Goal: Information Seeking & Learning: Learn about a topic

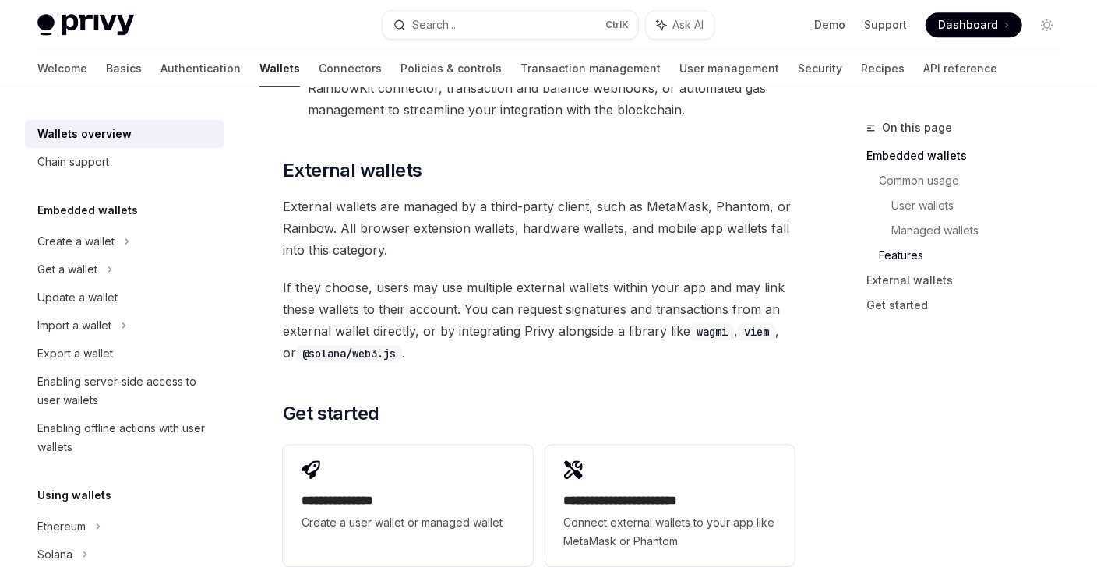
scroll to position [2706, 0]
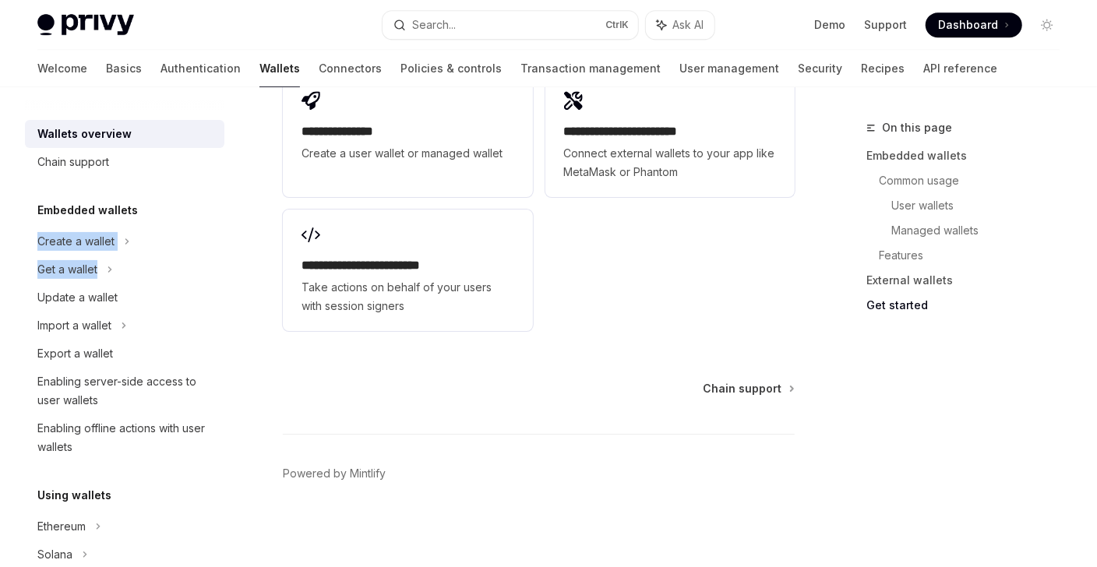
drag, startPoint x: 232, startPoint y: 178, endPoint x: 224, endPoint y: 275, distance: 97.0
click at [224, 275] on div "Wallets overview Chain support Embedded wallets Create a wallet Get a wallet Up…" at bounding box center [137, 327] width 224 height 480
click at [319, 69] on link "Connectors" at bounding box center [350, 68] width 63 height 37
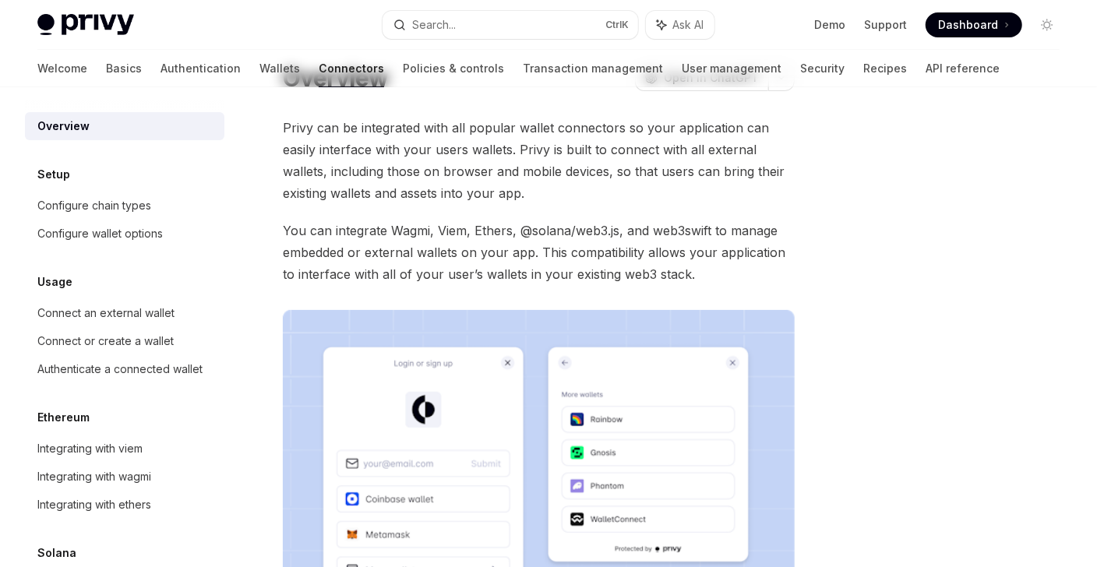
scroll to position [5, 0]
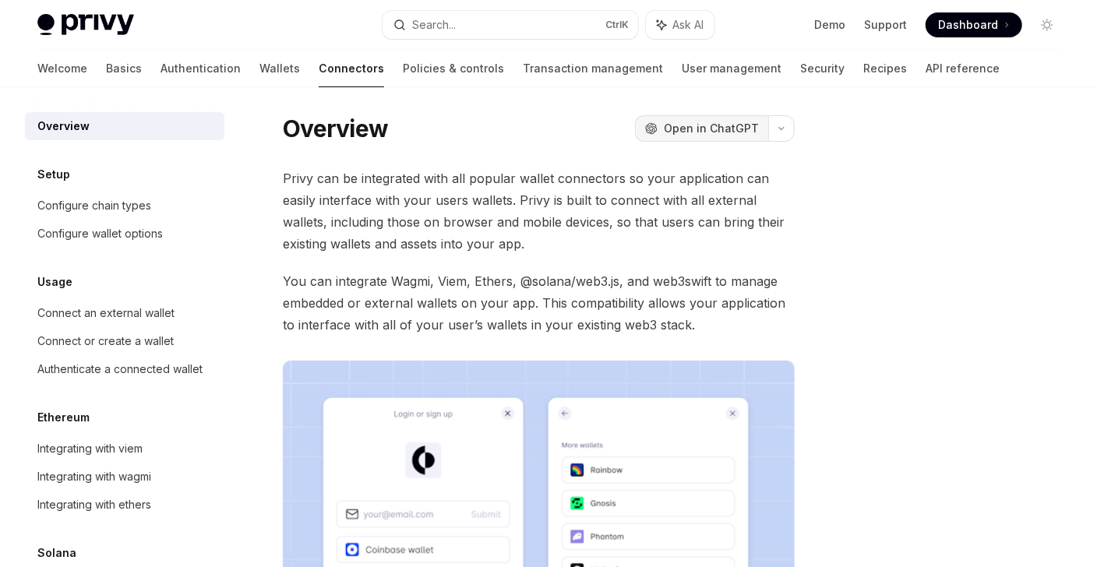
click at [741, 133] on span "Open in ChatGPT" at bounding box center [711, 129] width 95 height 16
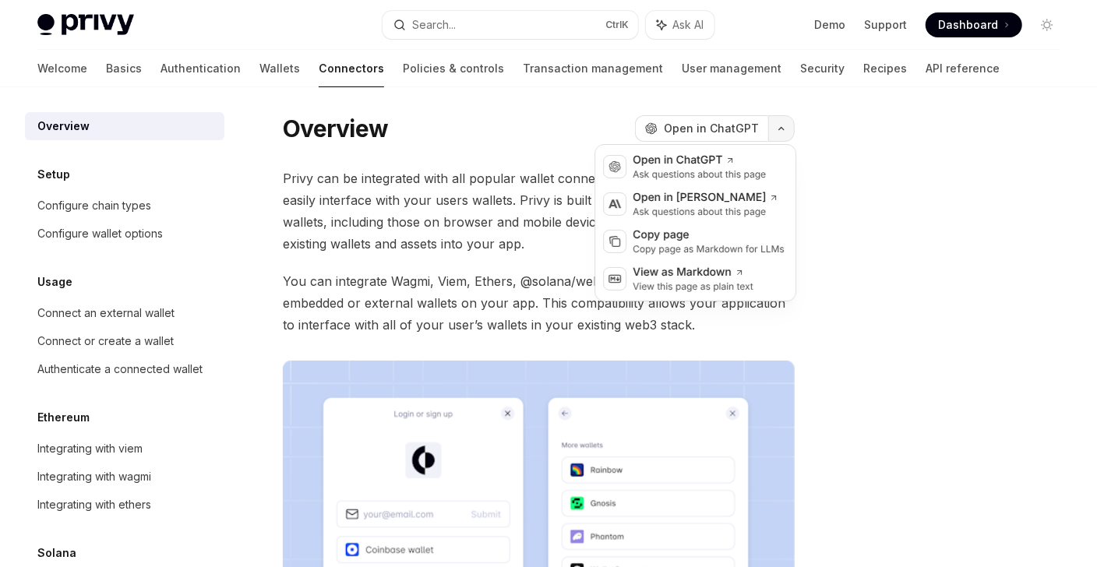
click at [790, 126] on icon "button" at bounding box center [781, 128] width 19 height 6
click at [790, 125] on icon "button" at bounding box center [781, 128] width 19 height 6
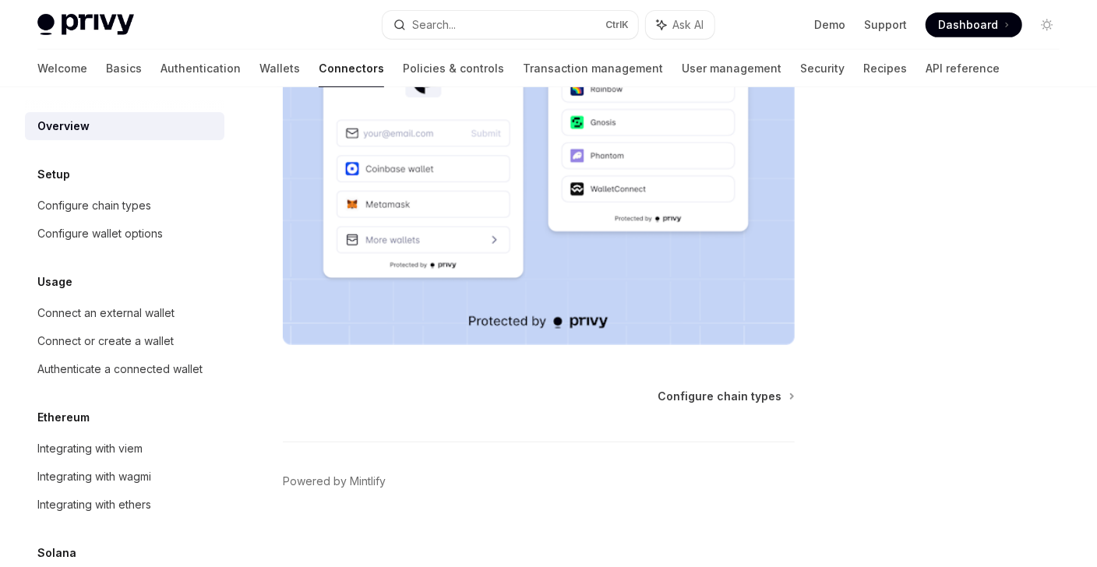
scroll to position [395, 0]
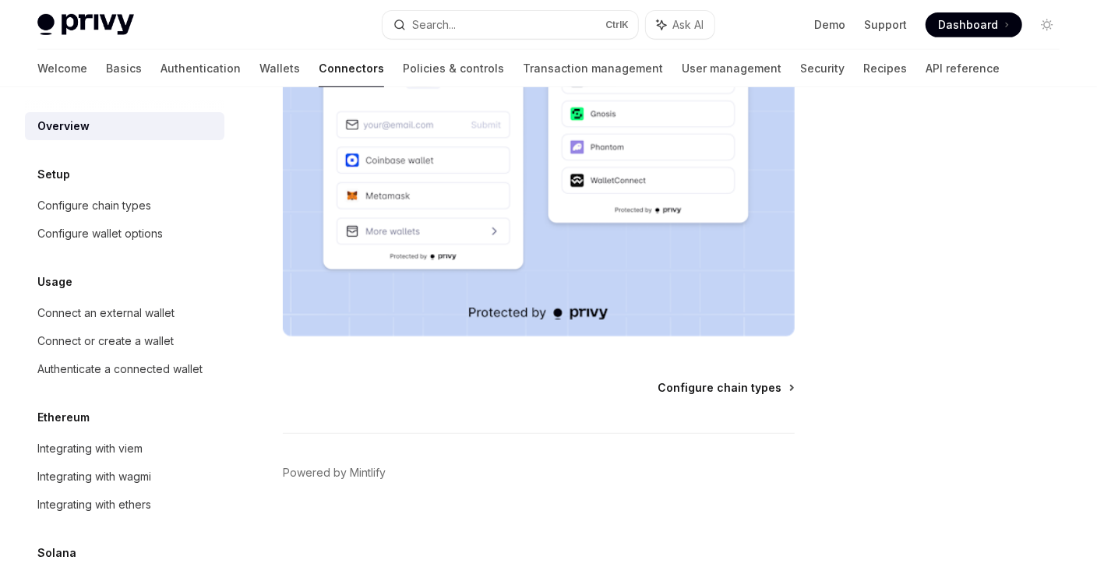
click at [763, 389] on span "Configure chain types" at bounding box center [719, 388] width 124 height 16
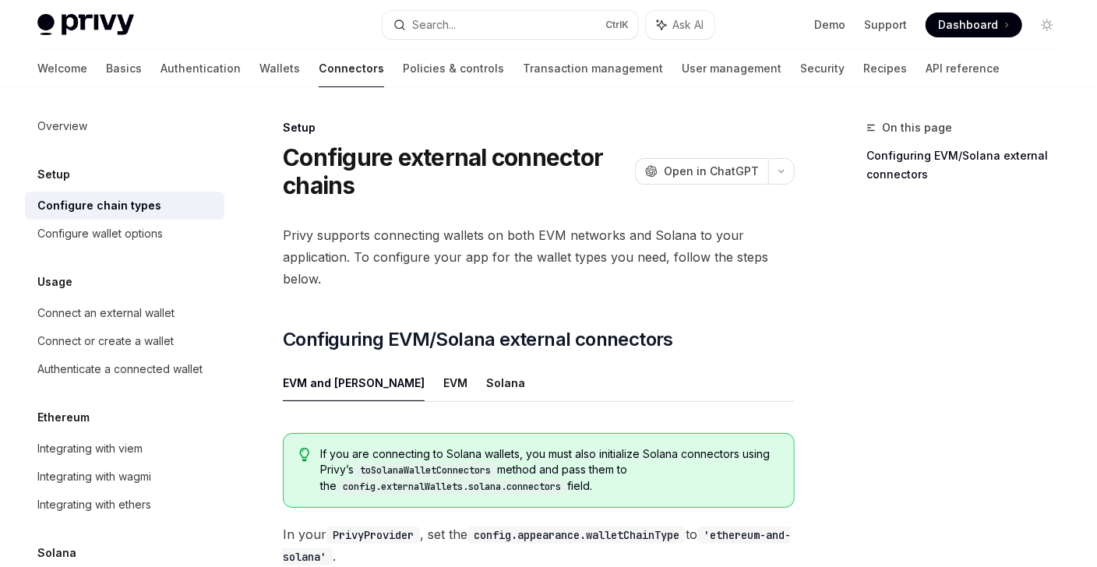
click at [964, 19] on span "Dashboard" at bounding box center [968, 25] width 60 height 16
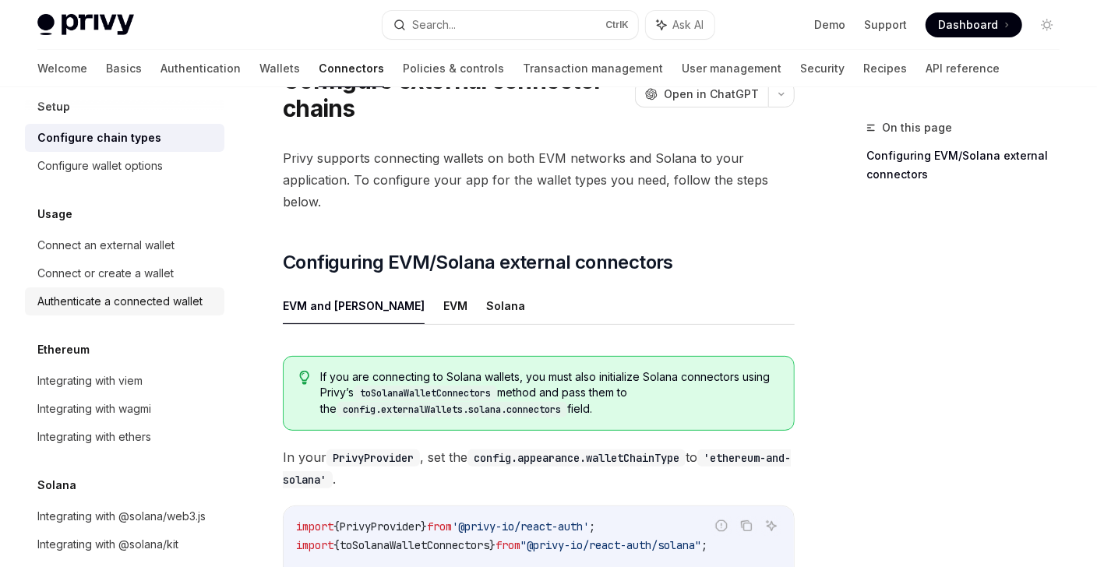
scroll to position [77, 0]
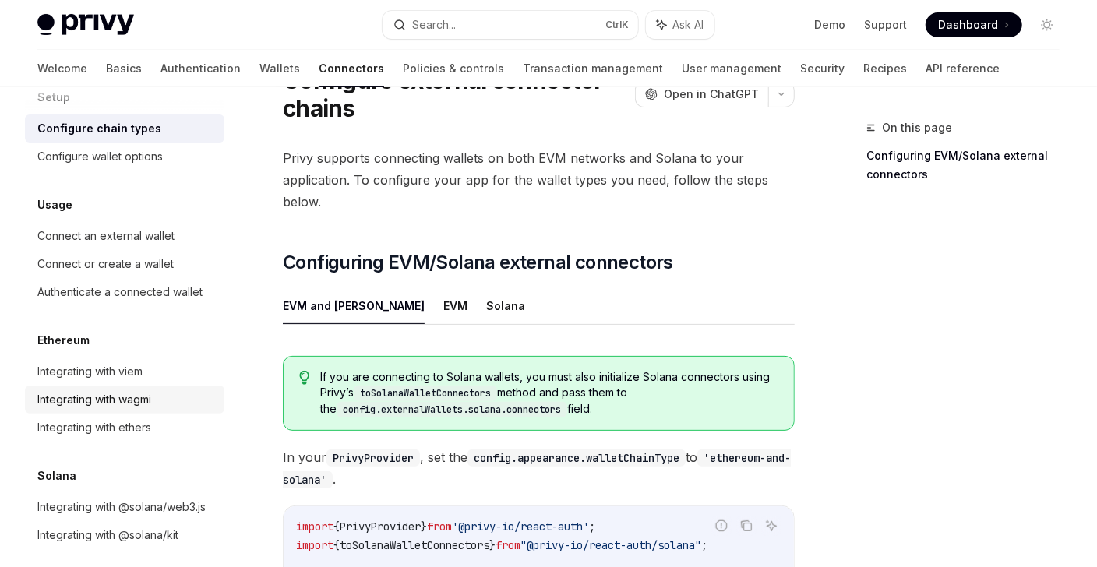
click at [133, 400] on div "Integrating with wagmi" at bounding box center [94, 399] width 114 height 19
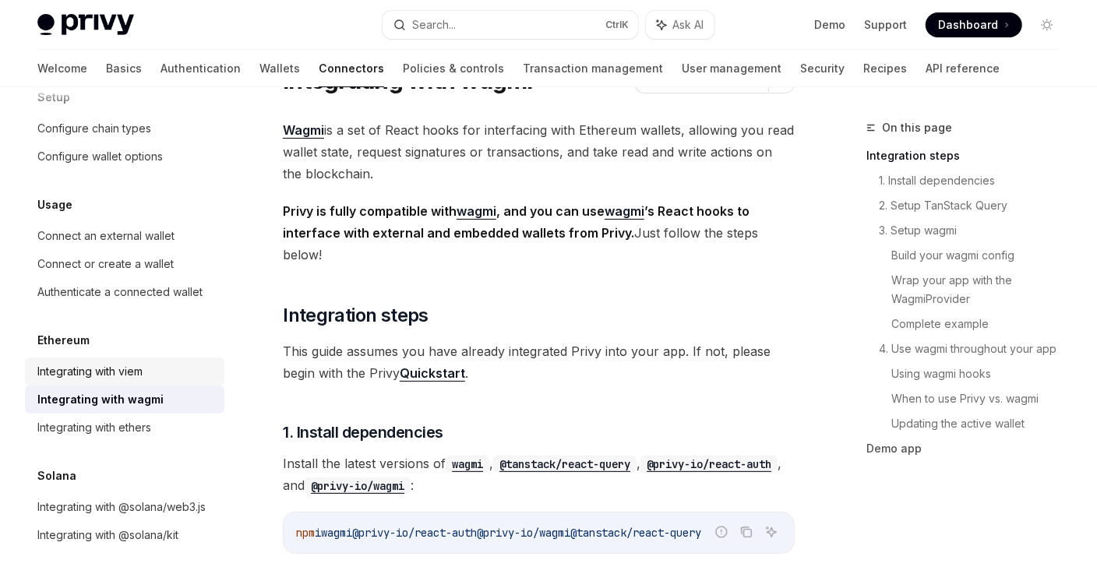
click at [77, 362] on div "Integrating with viem" at bounding box center [89, 371] width 105 height 19
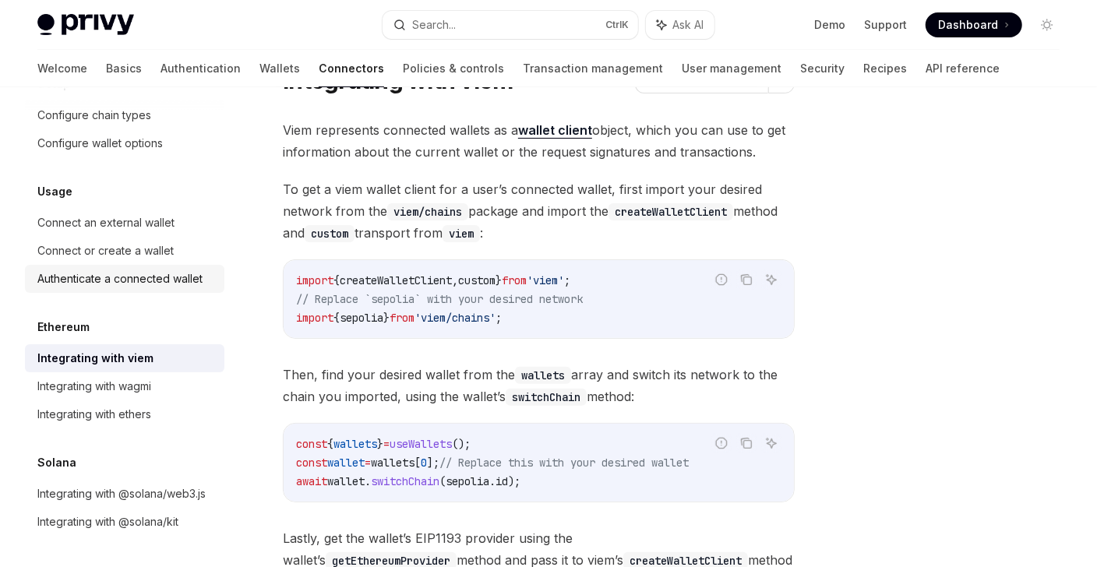
scroll to position [108, 0]
click at [125, 405] on div "Integrating with ethers" at bounding box center [94, 414] width 114 height 19
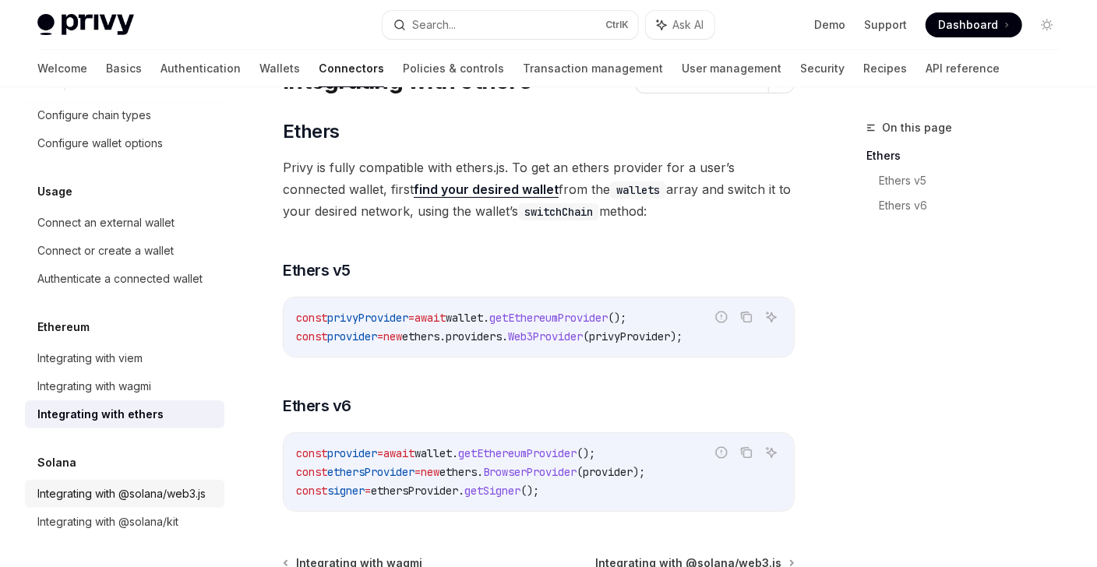
click at [65, 492] on div "Integrating with @solana/web3.js" at bounding box center [121, 493] width 168 height 19
type textarea "*"
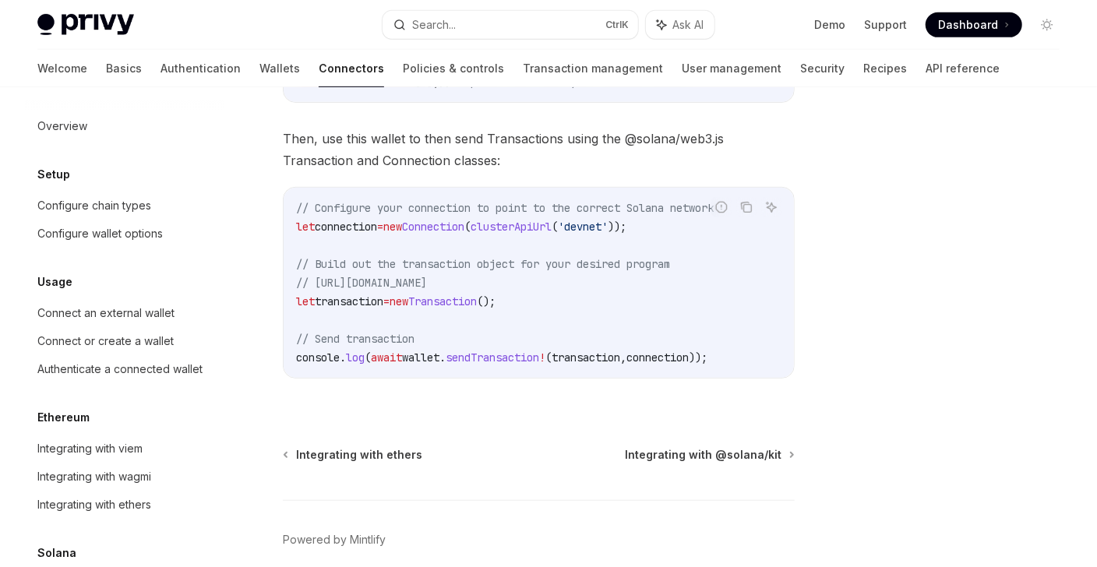
scroll to position [311, 0]
